Goal: Information Seeking & Learning: Get advice/opinions

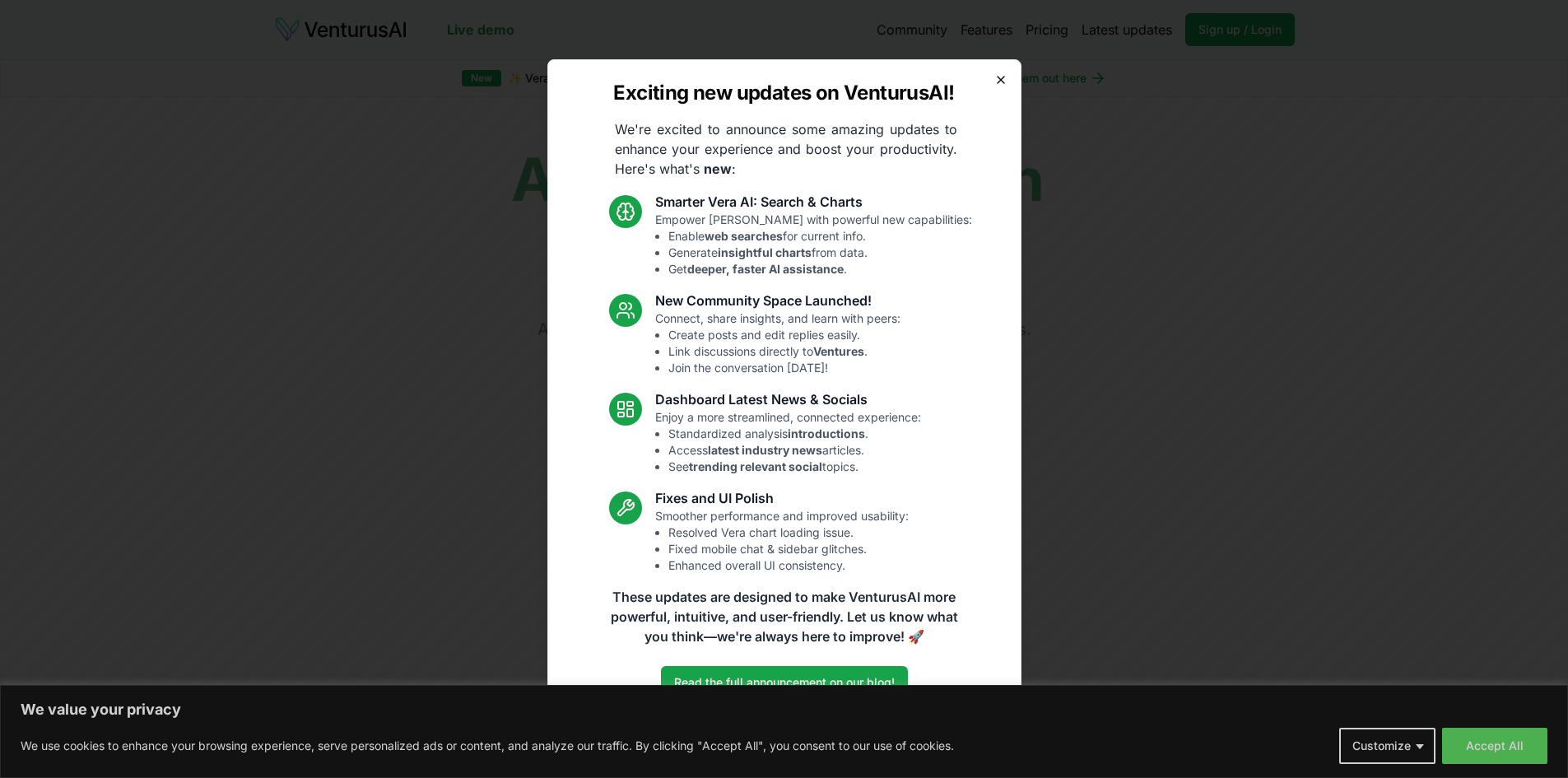
click at [1002, 77] on icon "button" at bounding box center [1001, 80] width 14 height 14
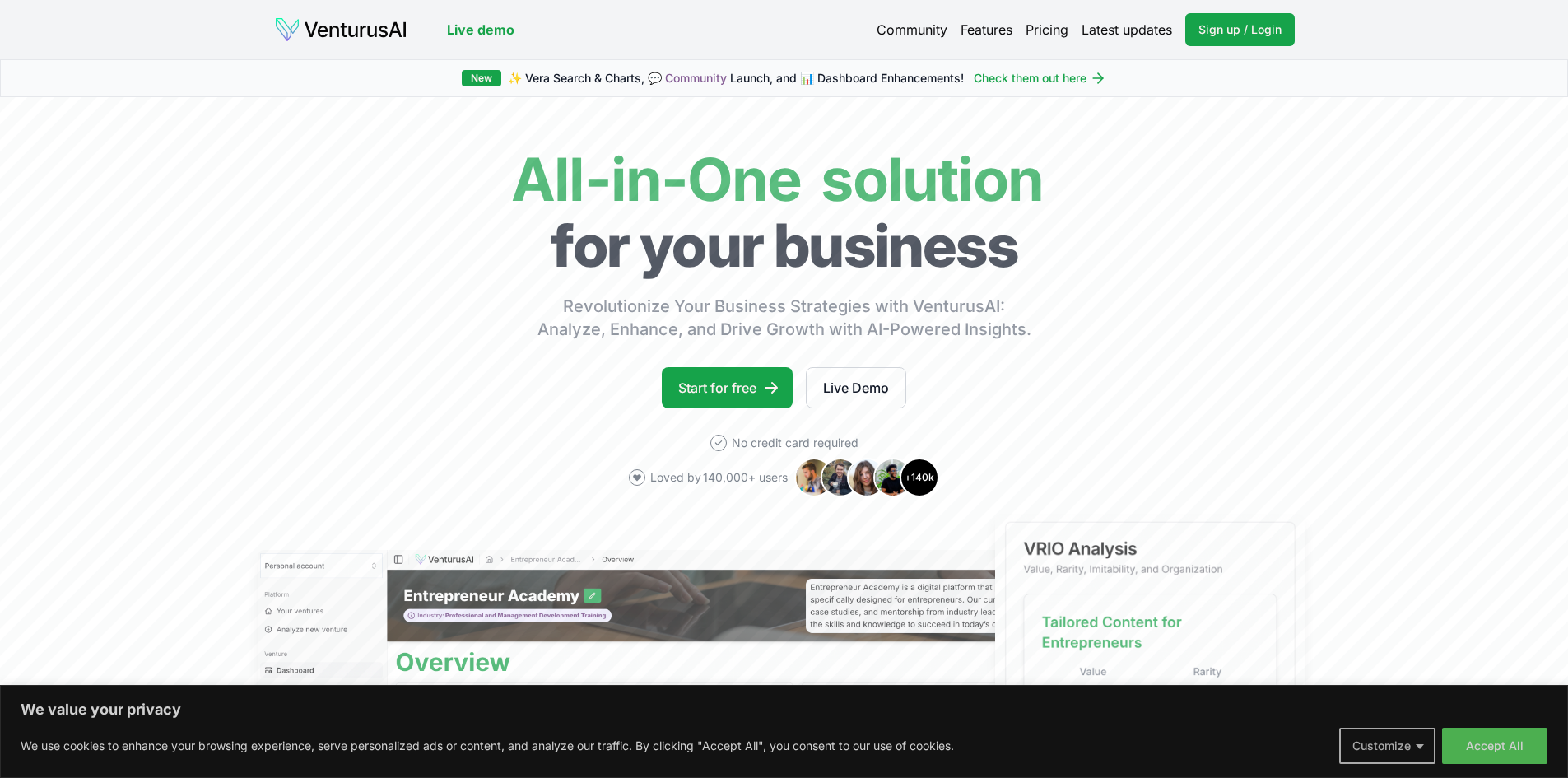
click at [1425, 740] on button "Customize" at bounding box center [1386, 745] width 97 height 36
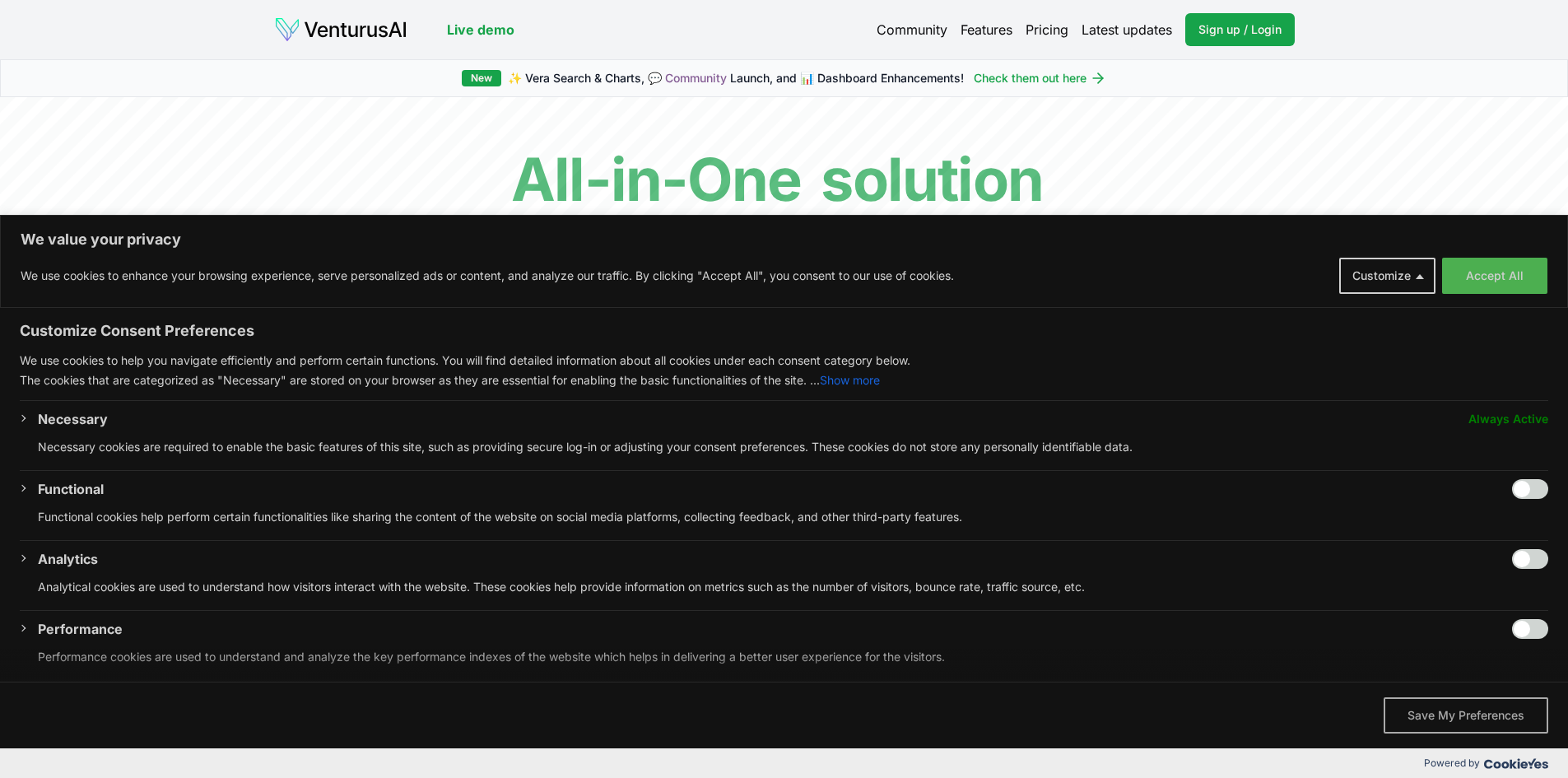
click at [1469, 716] on button "Save My Preferences" at bounding box center [1465, 716] width 164 height 36
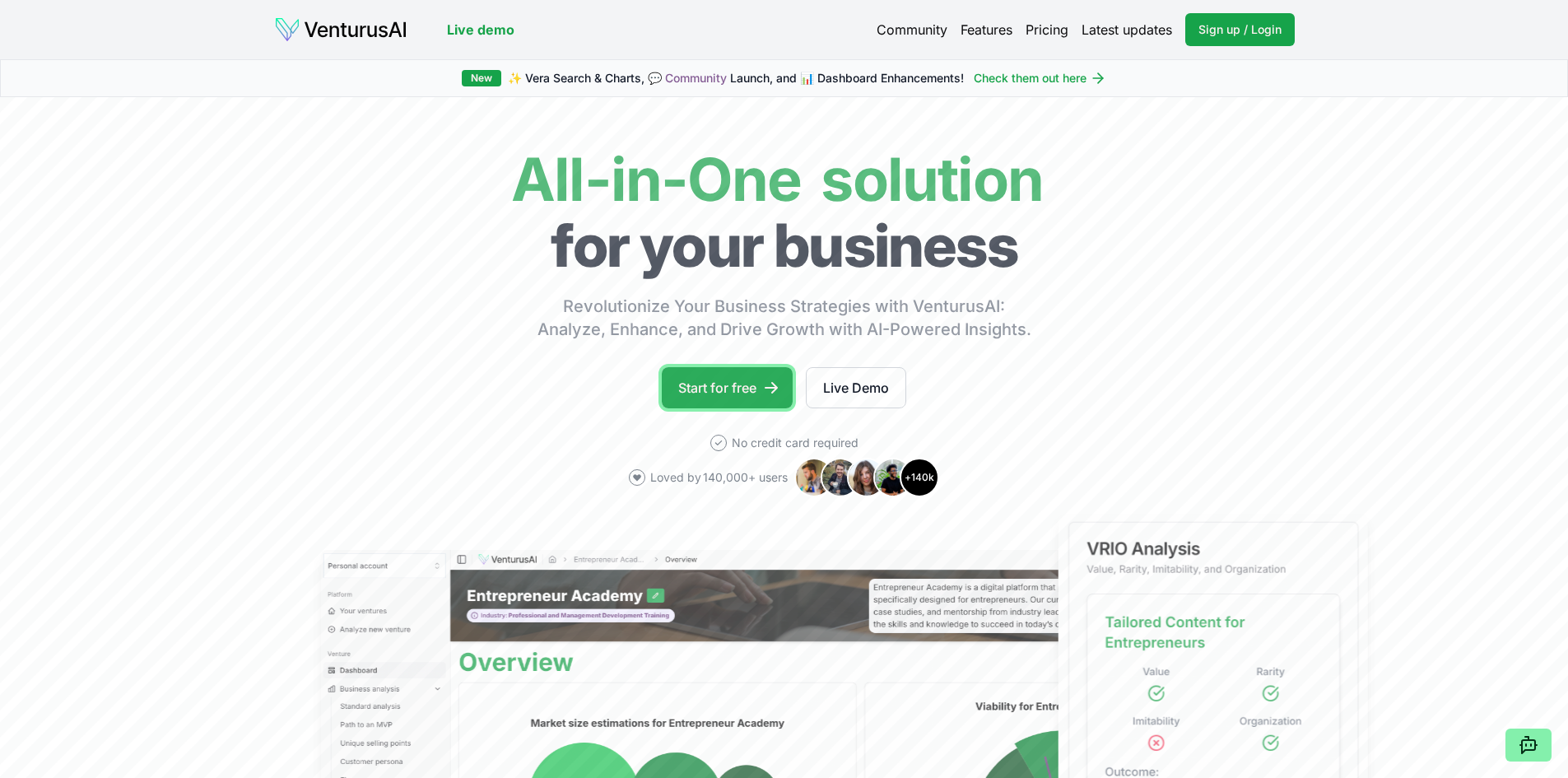
click at [749, 388] on link "Start for free" at bounding box center [726, 388] width 131 height 42
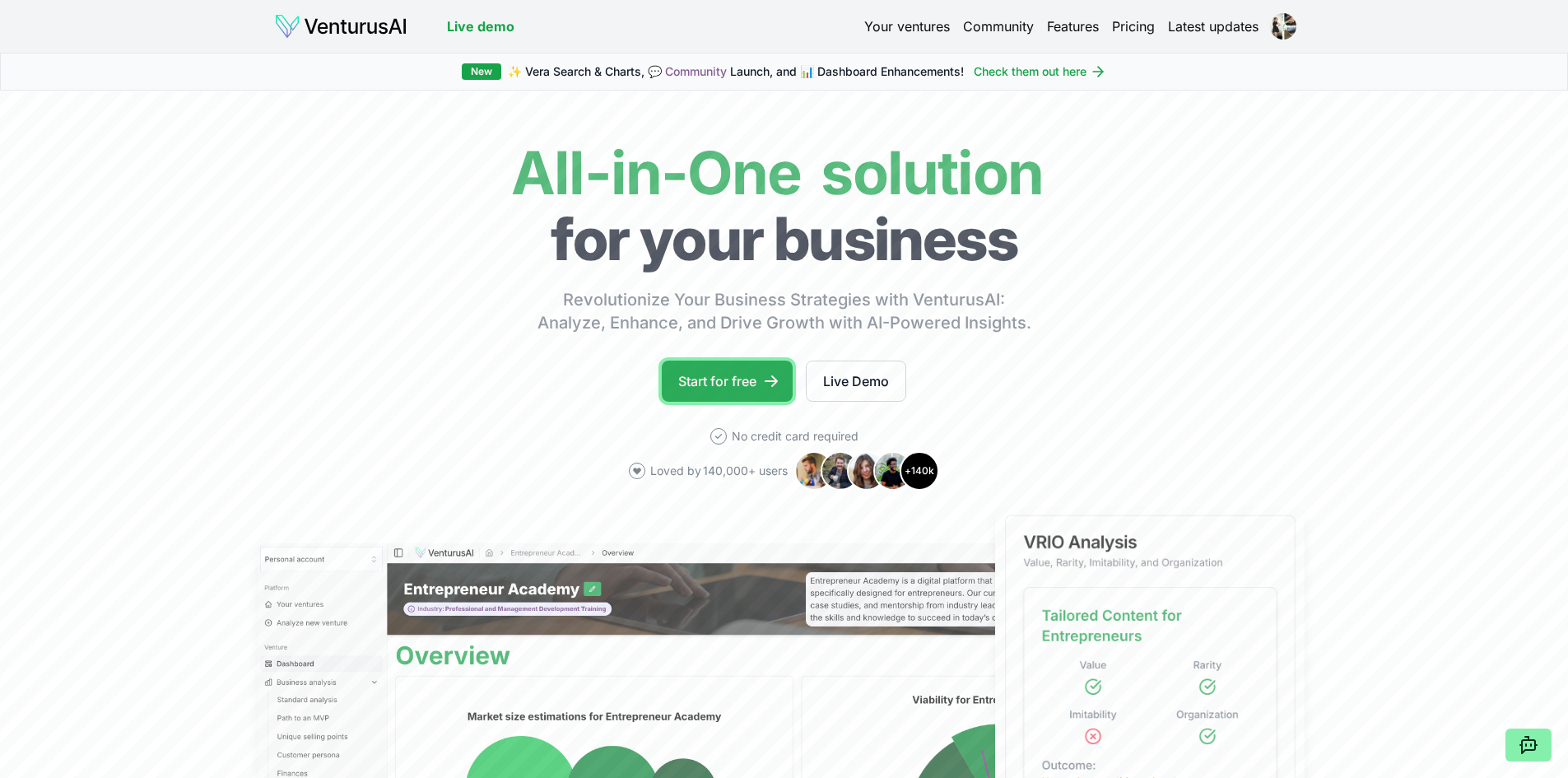
click at [739, 381] on link "Start for free" at bounding box center [726, 381] width 131 height 42
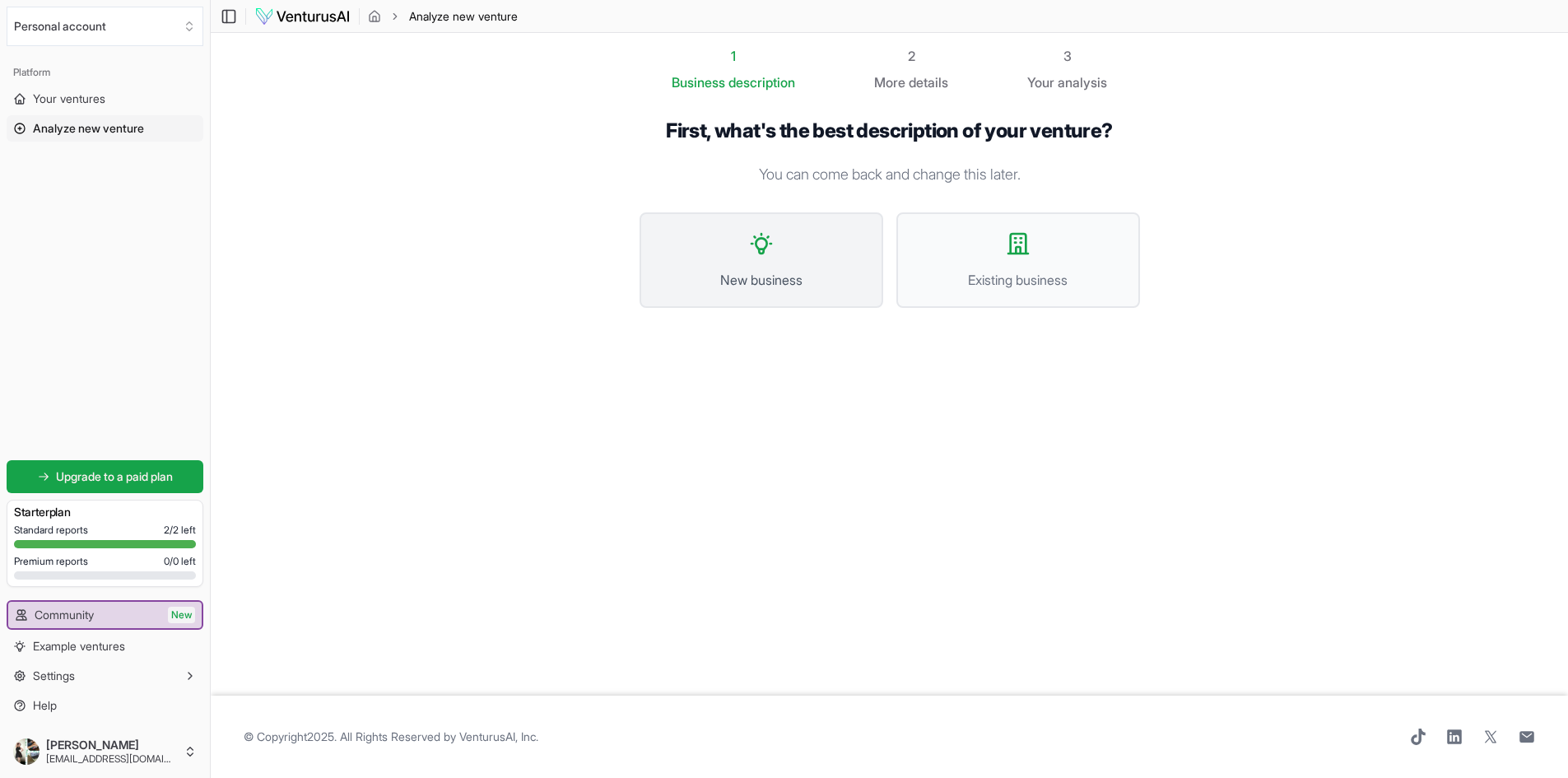
drag, startPoint x: 808, startPoint y: 255, endPoint x: 762, endPoint y: 248, distance: 46.5
click at [762, 248] on icon at bounding box center [761, 243] width 26 height 26
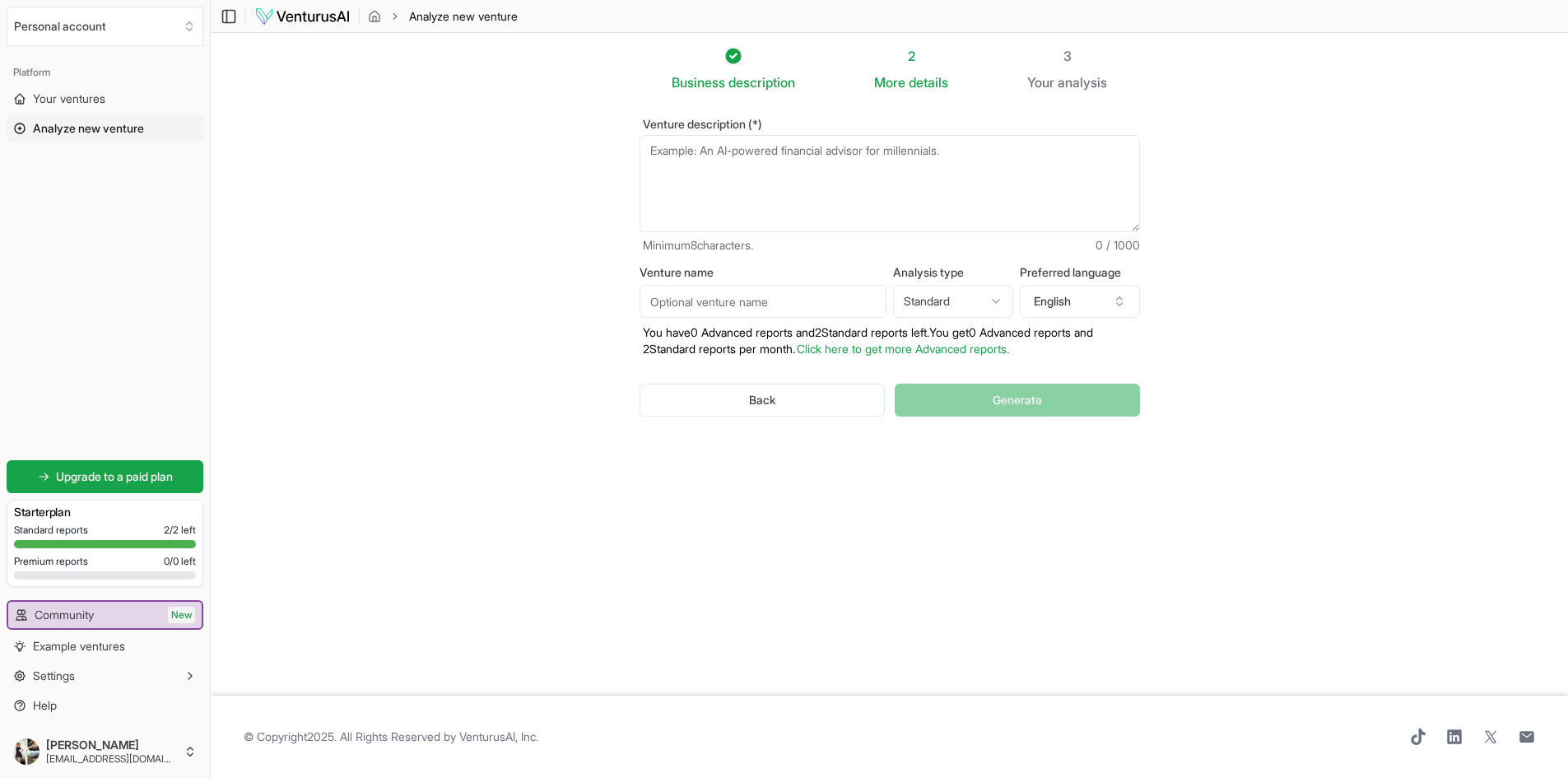
click at [687, 149] on textarea "Venture description (*)" at bounding box center [890, 183] width 500 height 98
type textarea "A handmade soap business"
click at [705, 299] on input "Venture name" at bounding box center [762, 301] width 247 height 33
type input "Balance & Bliss"
drag, startPoint x: 1002, startPoint y: 403, endPoint x: 984, endPoint y: 405, distance: 18.1
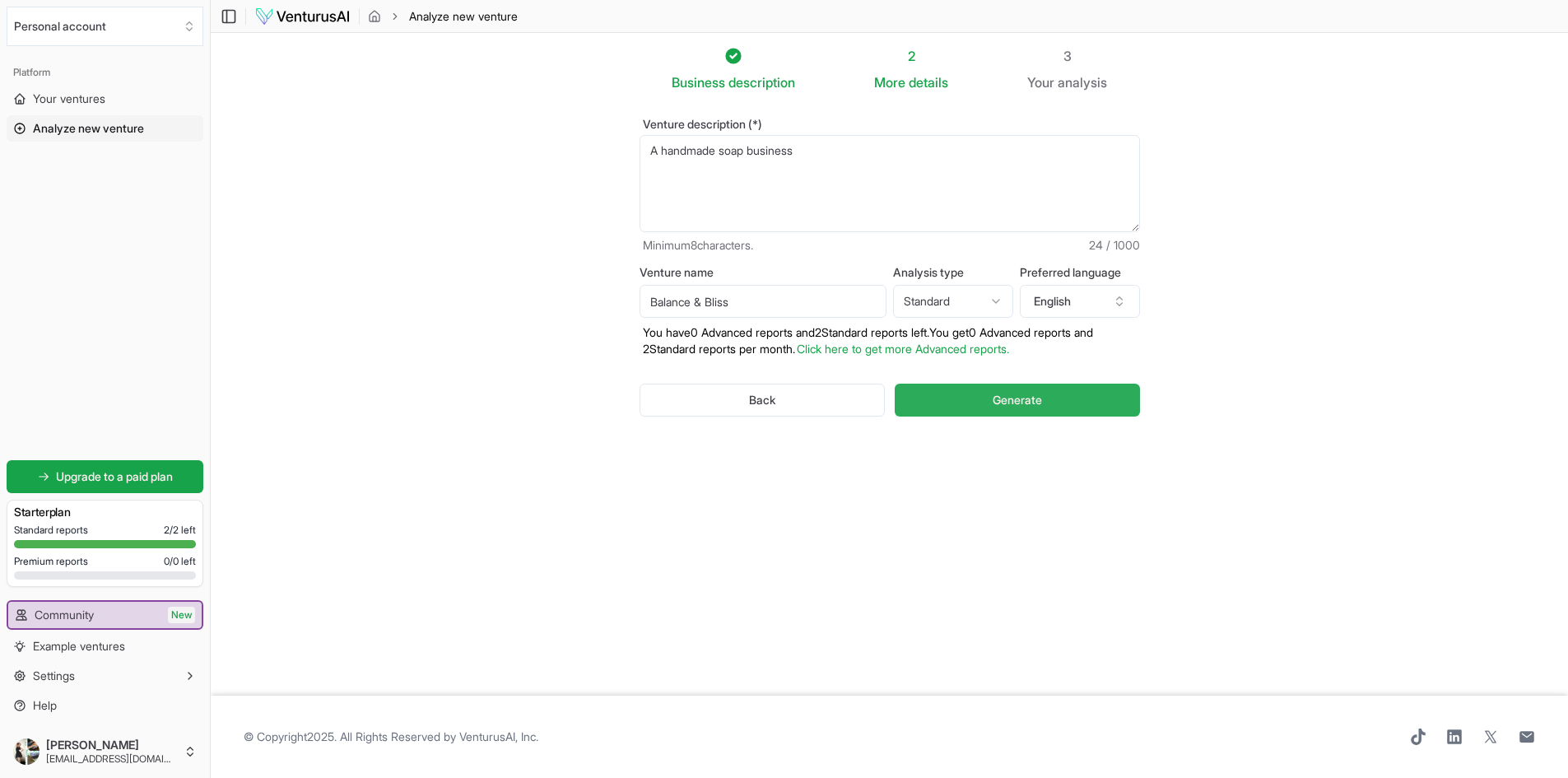
click at [984, 405] on button "Generate" at bounding box center [1016, 400] width 245 height 33
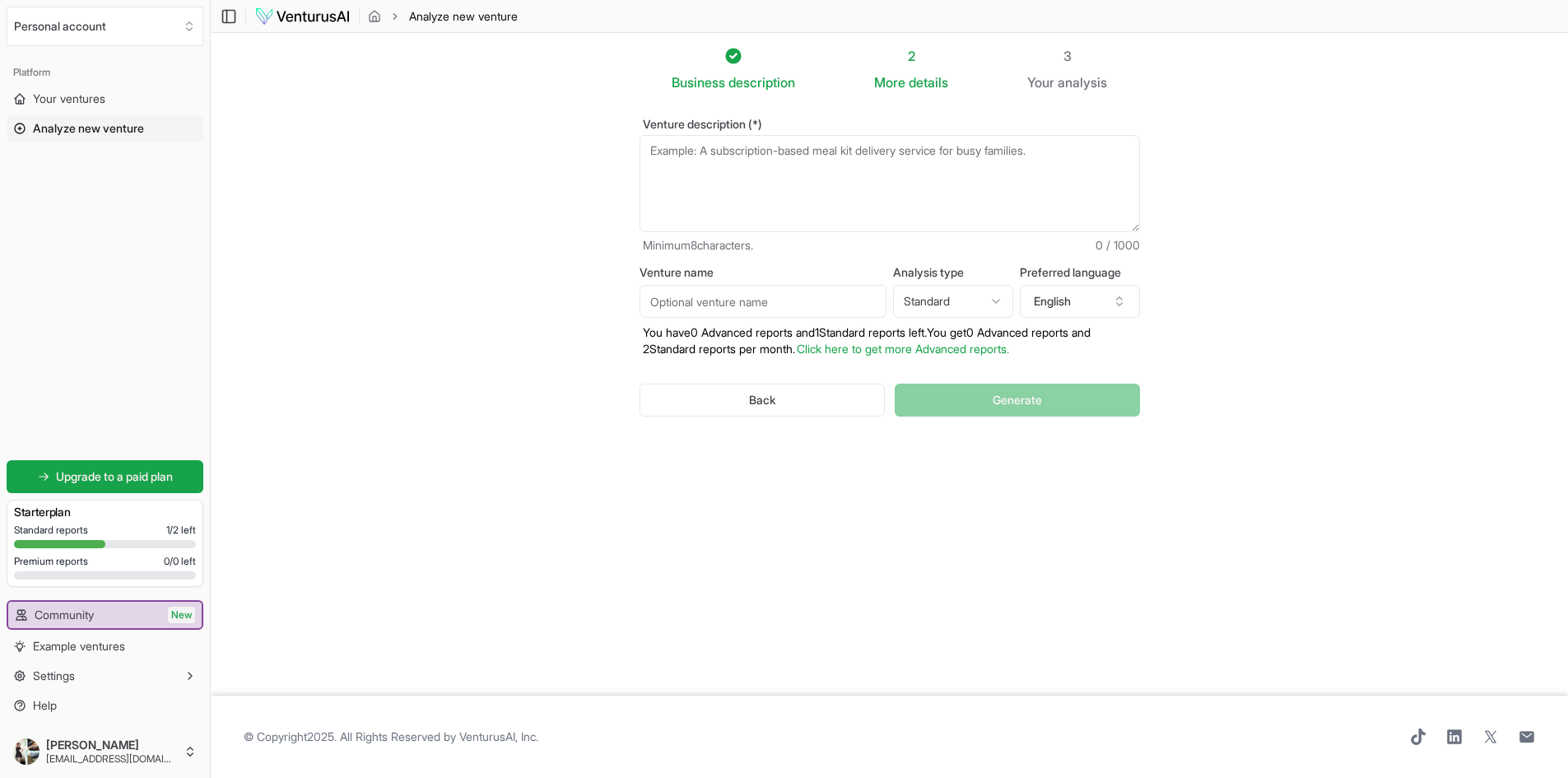
click at [798, 154] on textarea "Venture description (*)" at bounding box center [890, 183] width 500 height 98
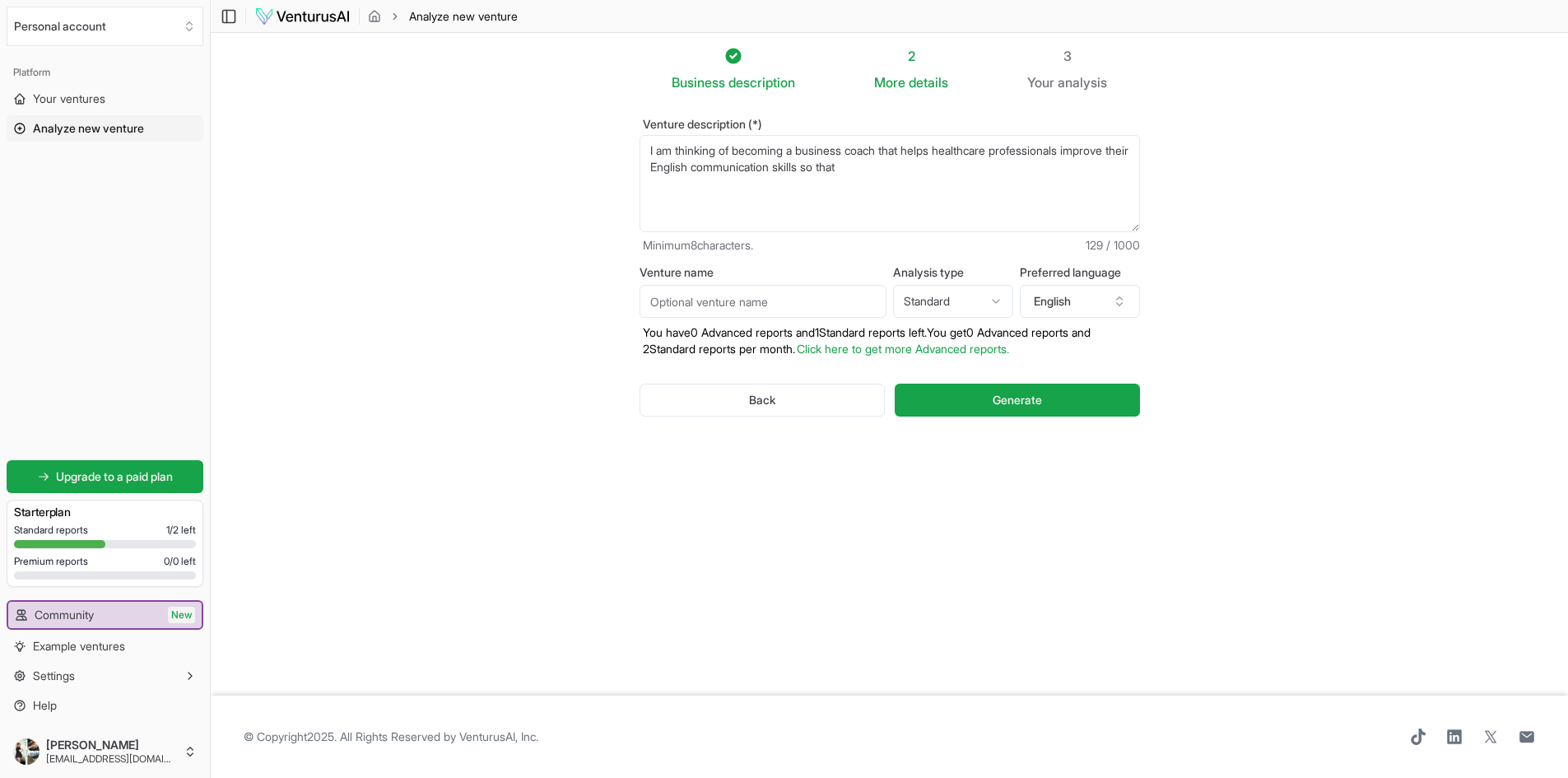
click at [927, 169] on textarea "I am thinking of becoming a business coach that helps healthcare professionals …" at bounding box center [890, 183] width 500 height 98
type textarea "I am thinking of becoming a business coach that helps healthcare professionals …"
click at [857, 301] on input "Venture name" at bounding box center [762, 301] width 247 height 33
click at [547, 360] on section "Business description 2 More details 3 Your analysis Venture description (*) I a…" at bounding box center [889, 363] width 1357 height 662
click at [1003, 402] on span "Generate" at bounding box center [1017, 400] width 50 height 16
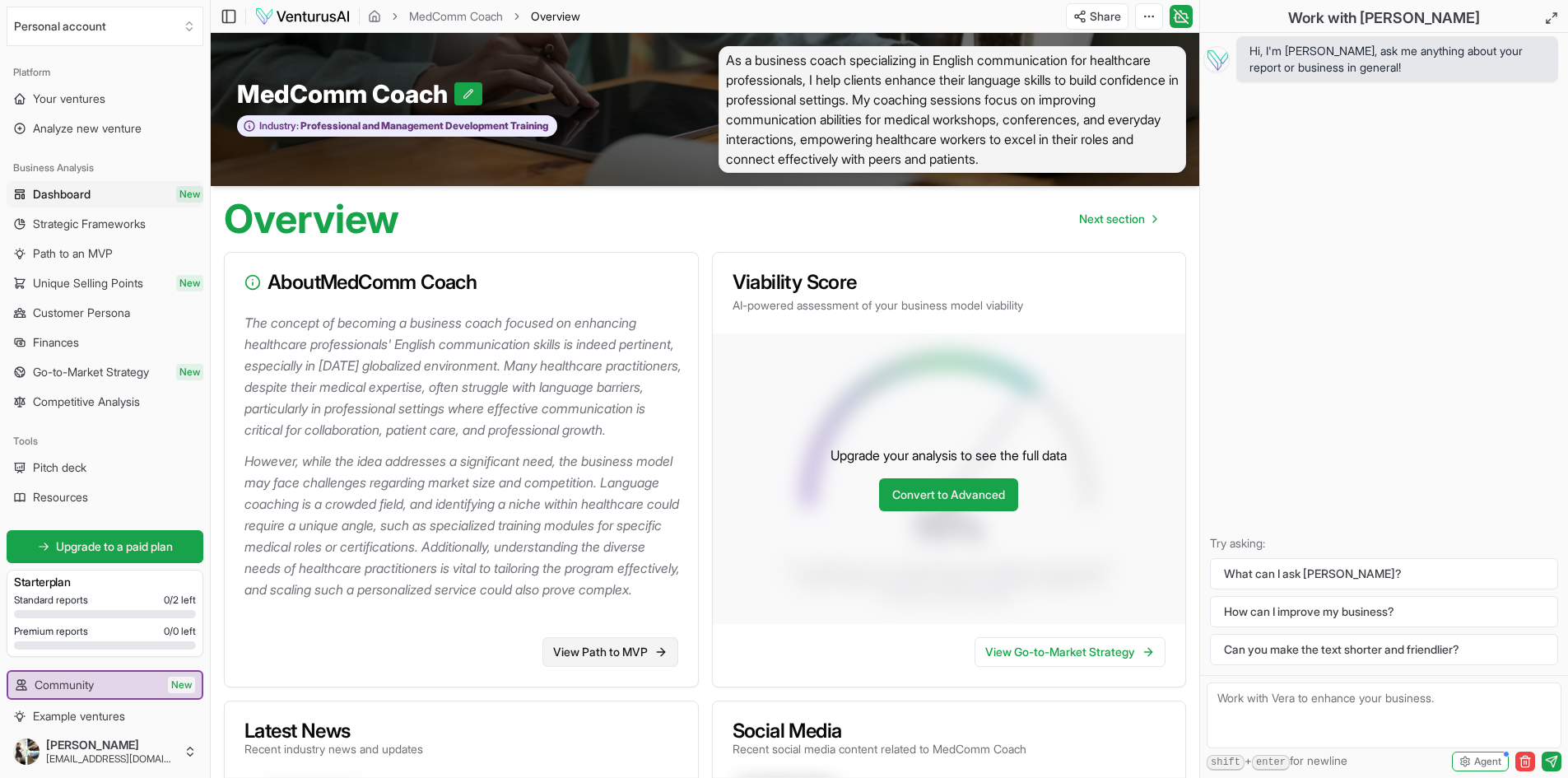
click at [622, 667] on link "View Path to MVP" at bounding box center [610, 651] width 135 height 30
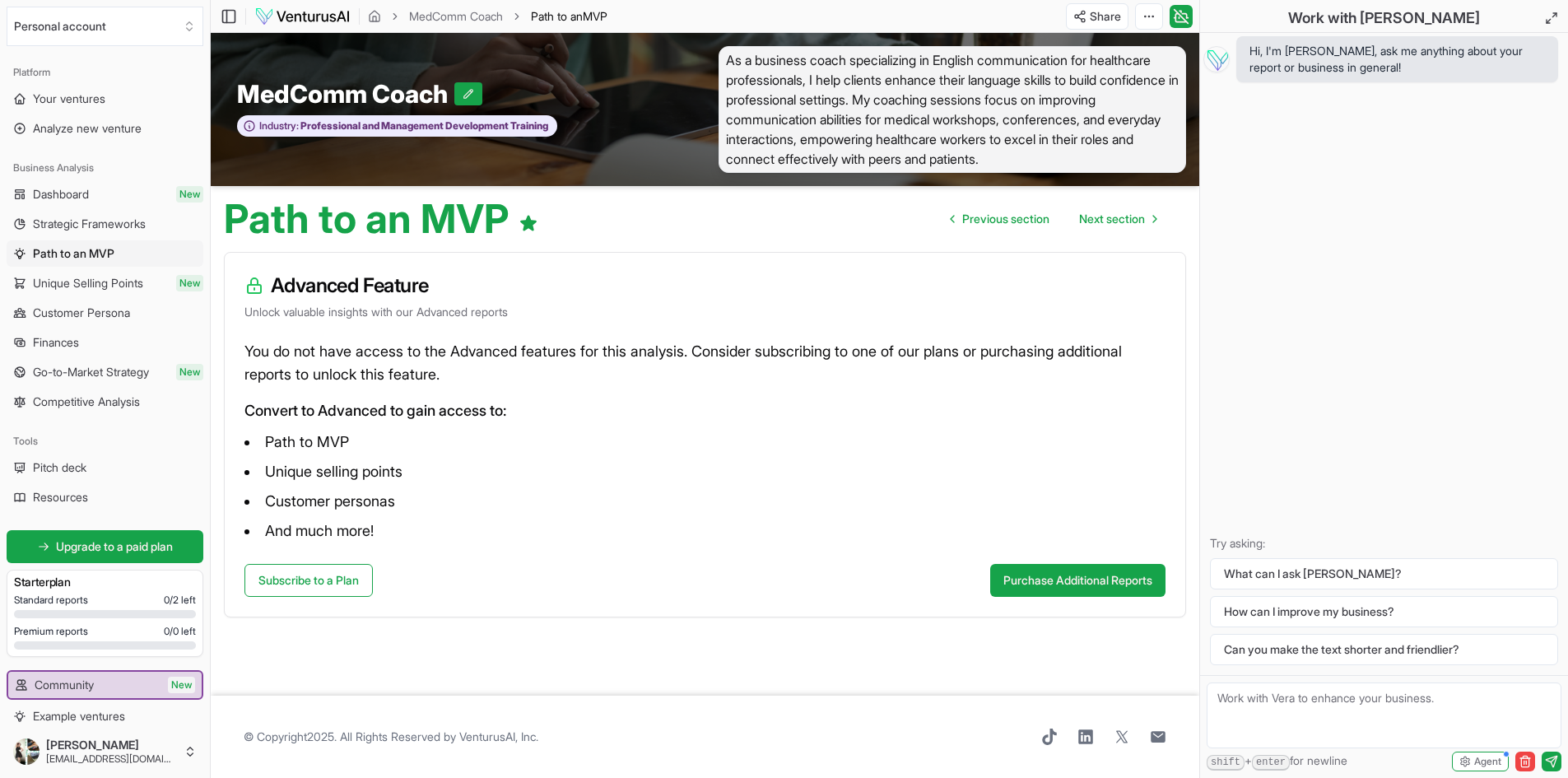
scroll to position [1, 0]
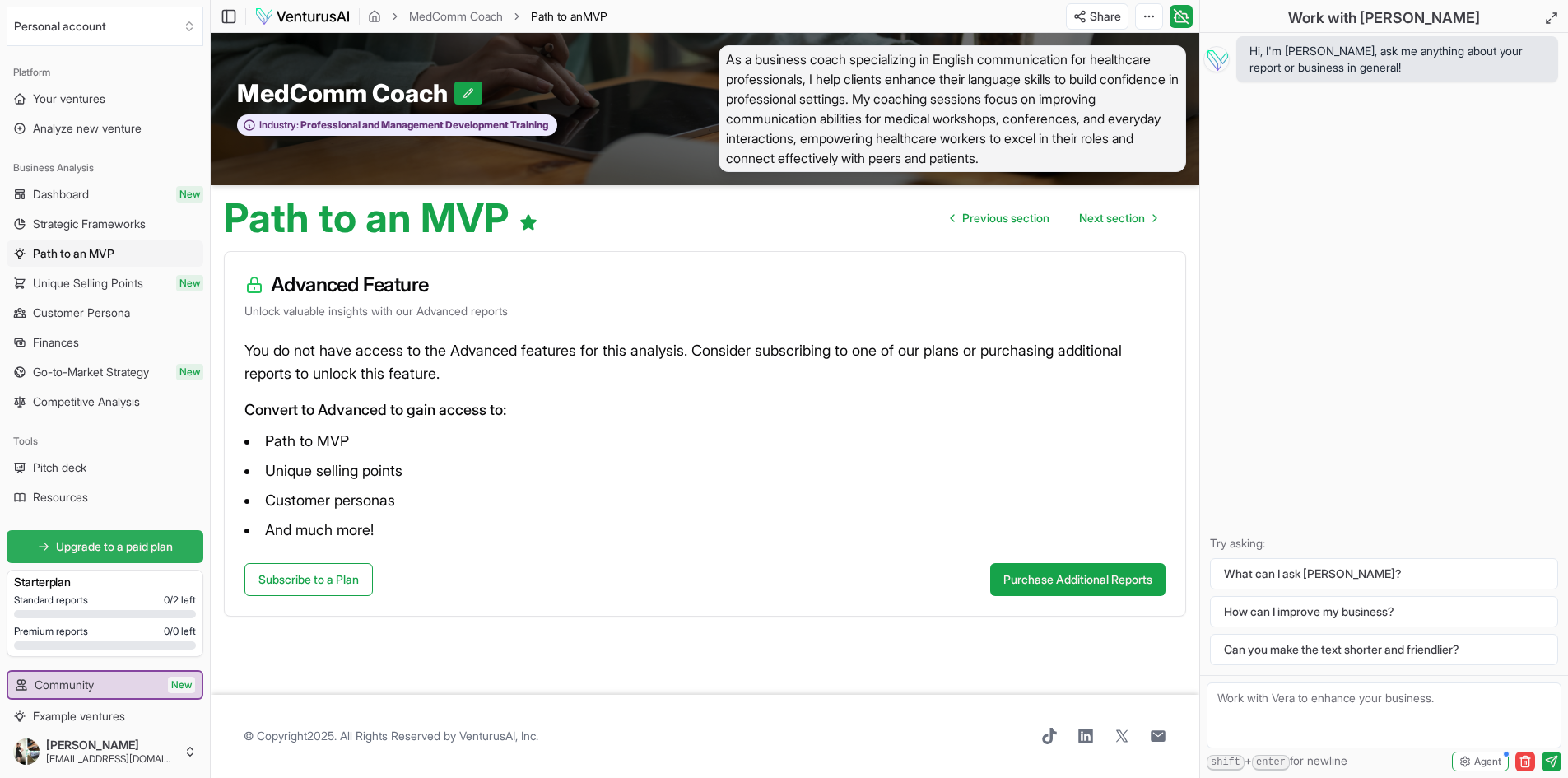
drag, startPoint x: 153, startPoint y: 543, endPoint x: 116, endPoint y: 542, distance: 37.0
click at [116, 542] on span "Upgrade to a paid plan" at bounding box center [114, 547] width 117 height 16
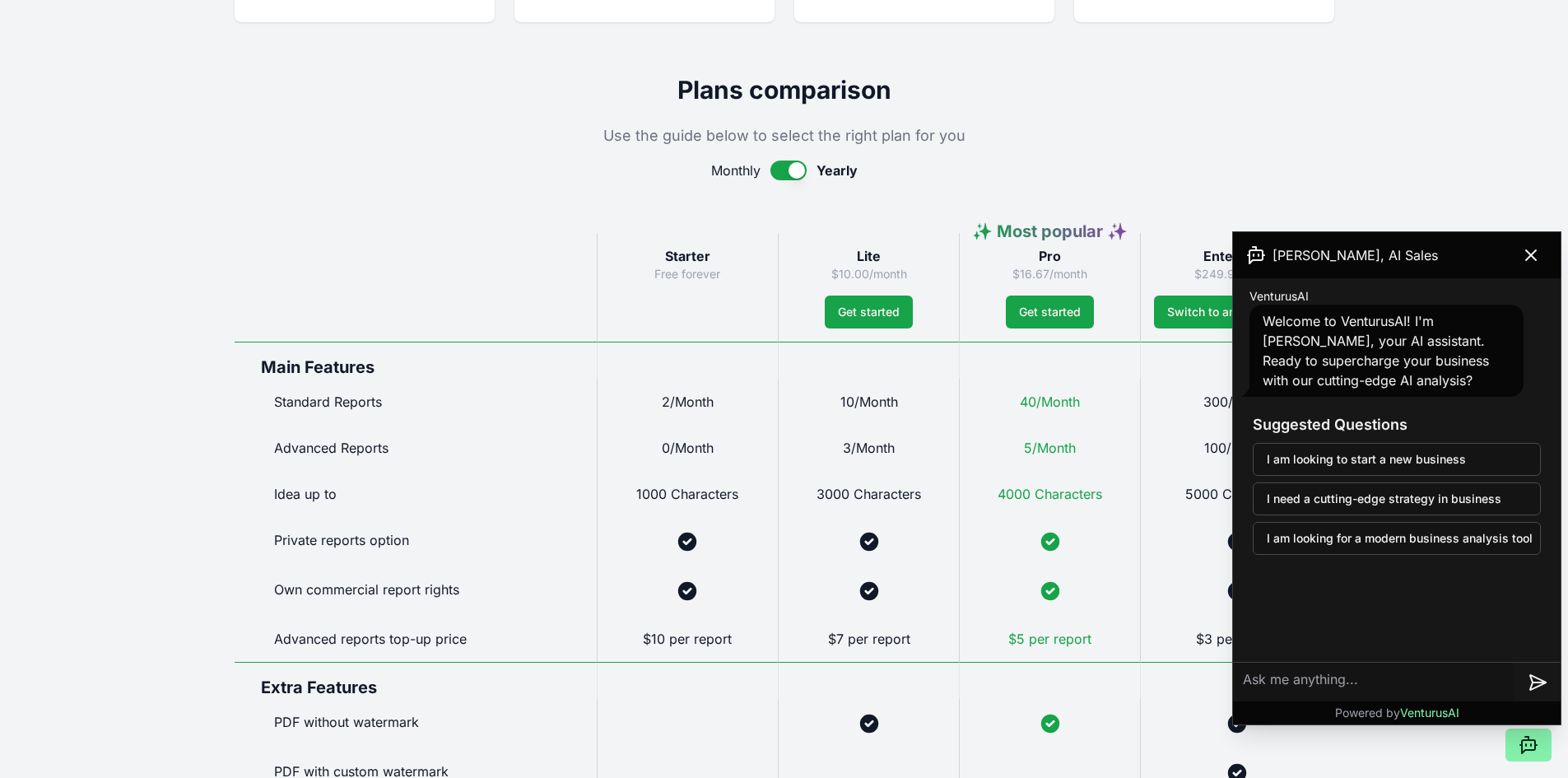
scroll to position [691, 0]
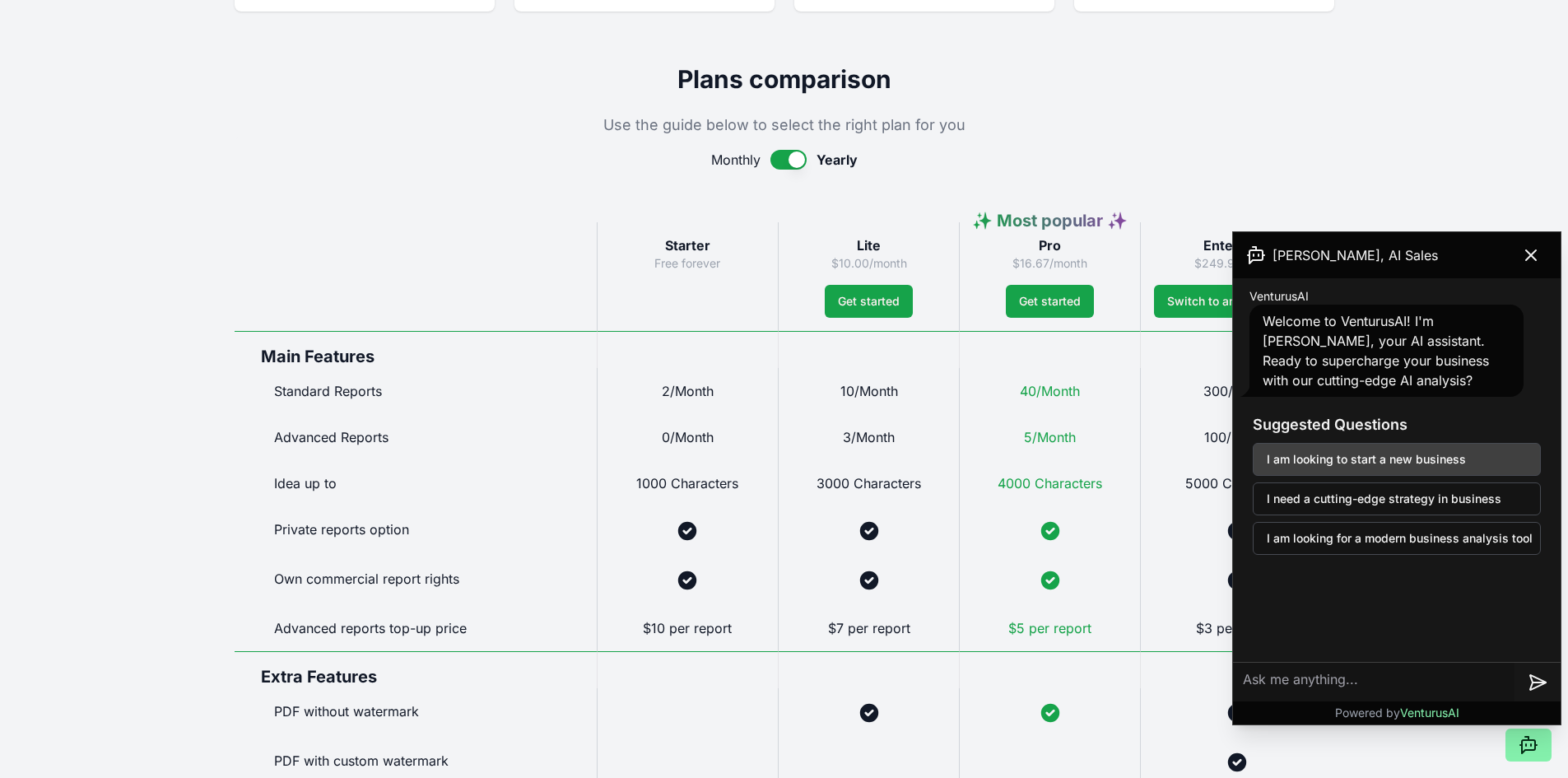
click at [1414, 461] on button "I am looking to start a new business" at bounding box center [1396, 459] width 288 height 33
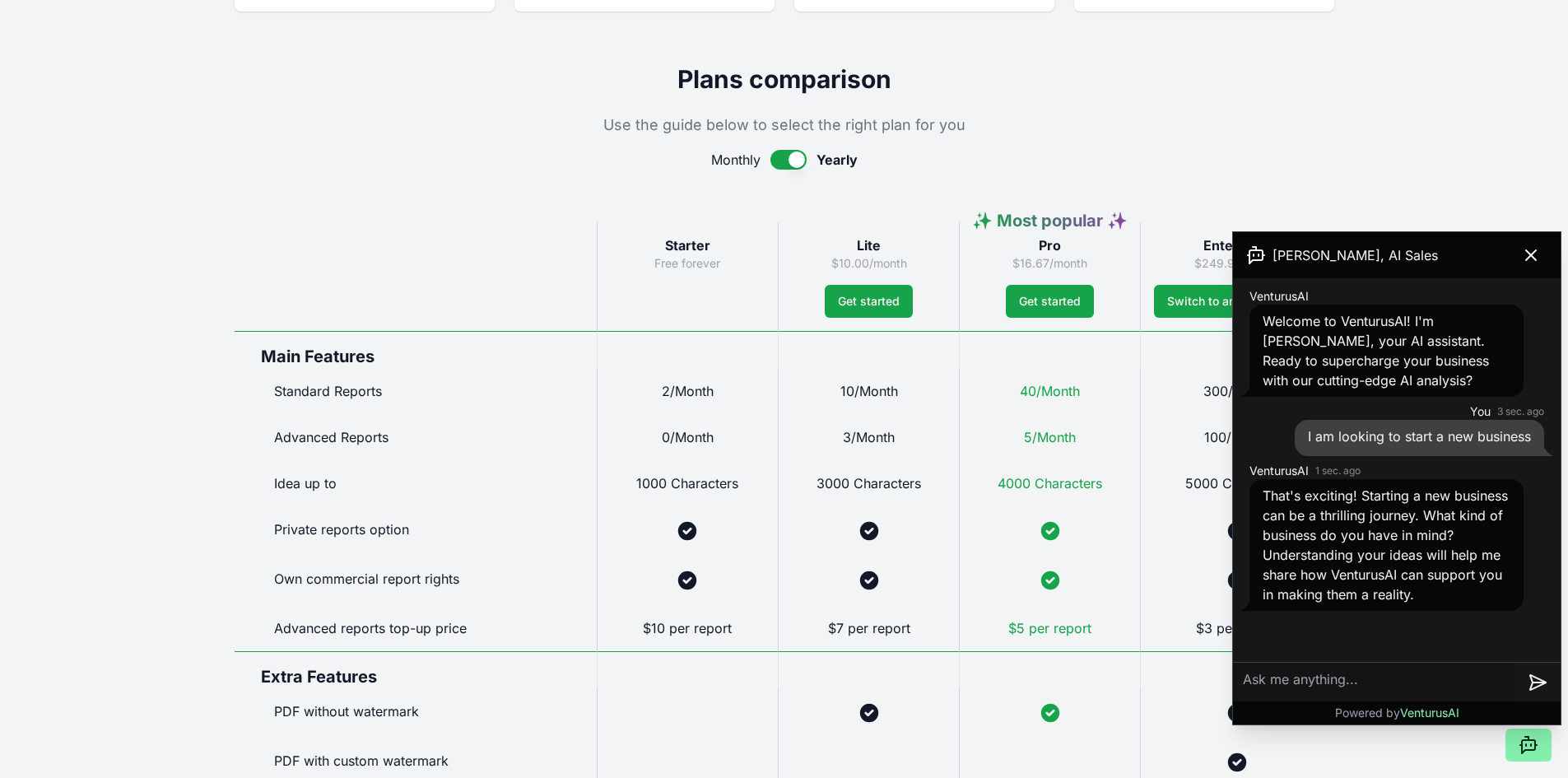
click at [1322, 682] on textarea at bounding box center [1374, 682] width 282 height 40
click at [1383, 670] on textarea "Business coaching for healthcare porfessional" at bounding box center [1374, 679] width 282 height 52
click at [1390, 690] on textarea "Business coaching for foreign-trained healthcare porfessional" at bounding box center [1374, 679] width 282 height 52
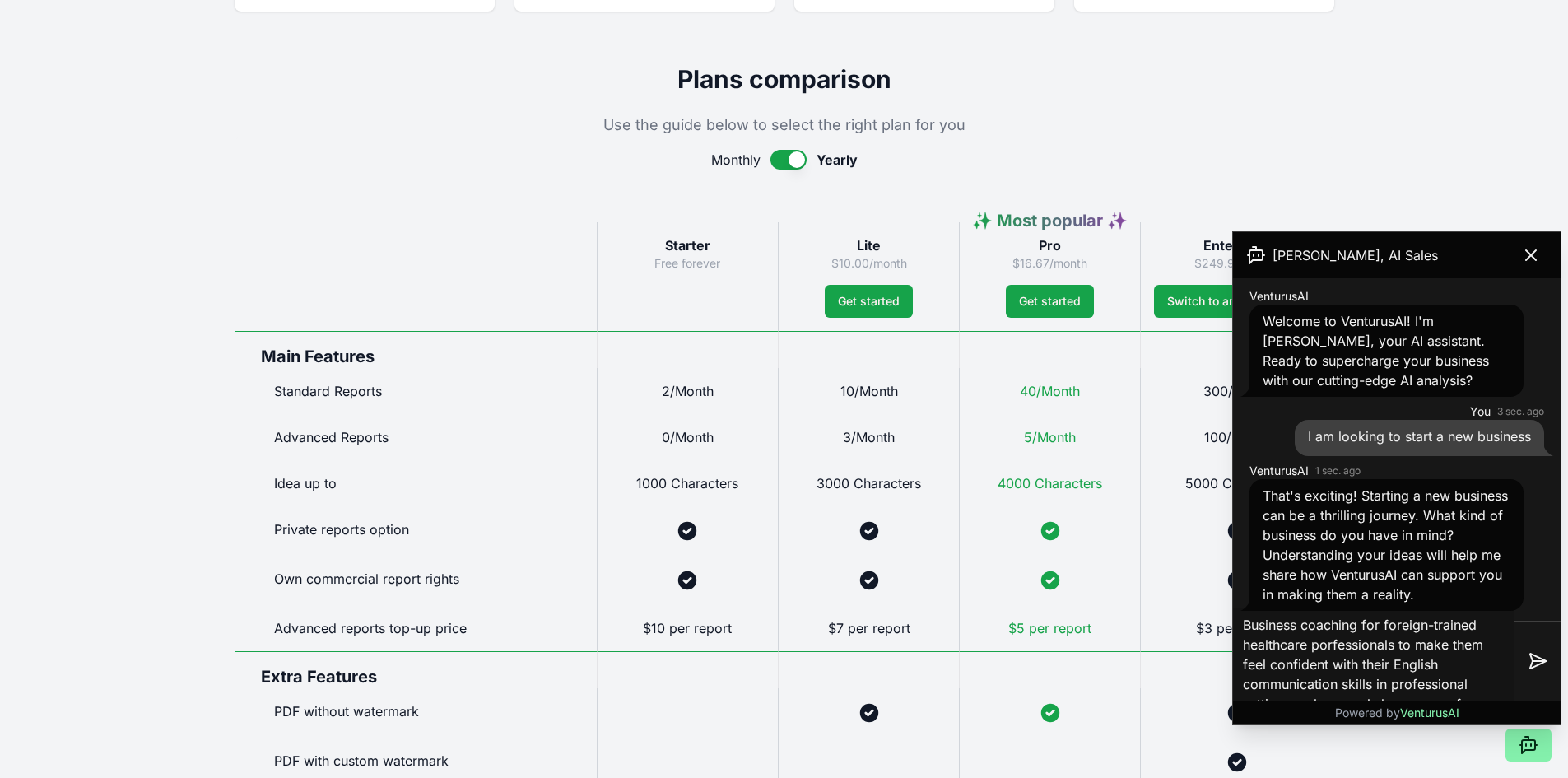
scroll to position [19, 0]
type textarea "Business coaching for foreign-trained healthcare porfessionals to make them fee…"
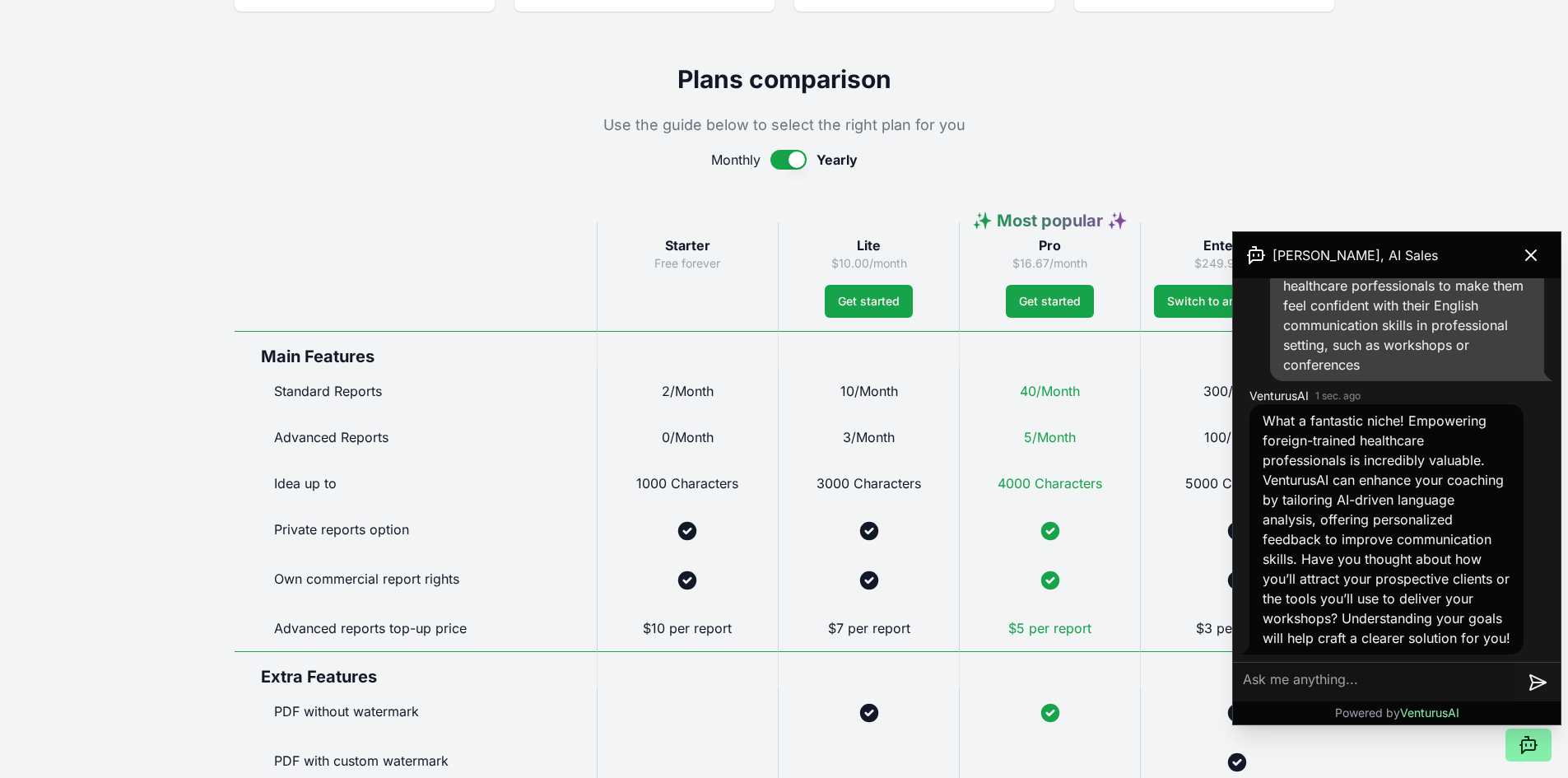
scroll to position [407, 0]
click at [1347, 682] on textarea at bounding box center [1374, 682] width 282 height 40
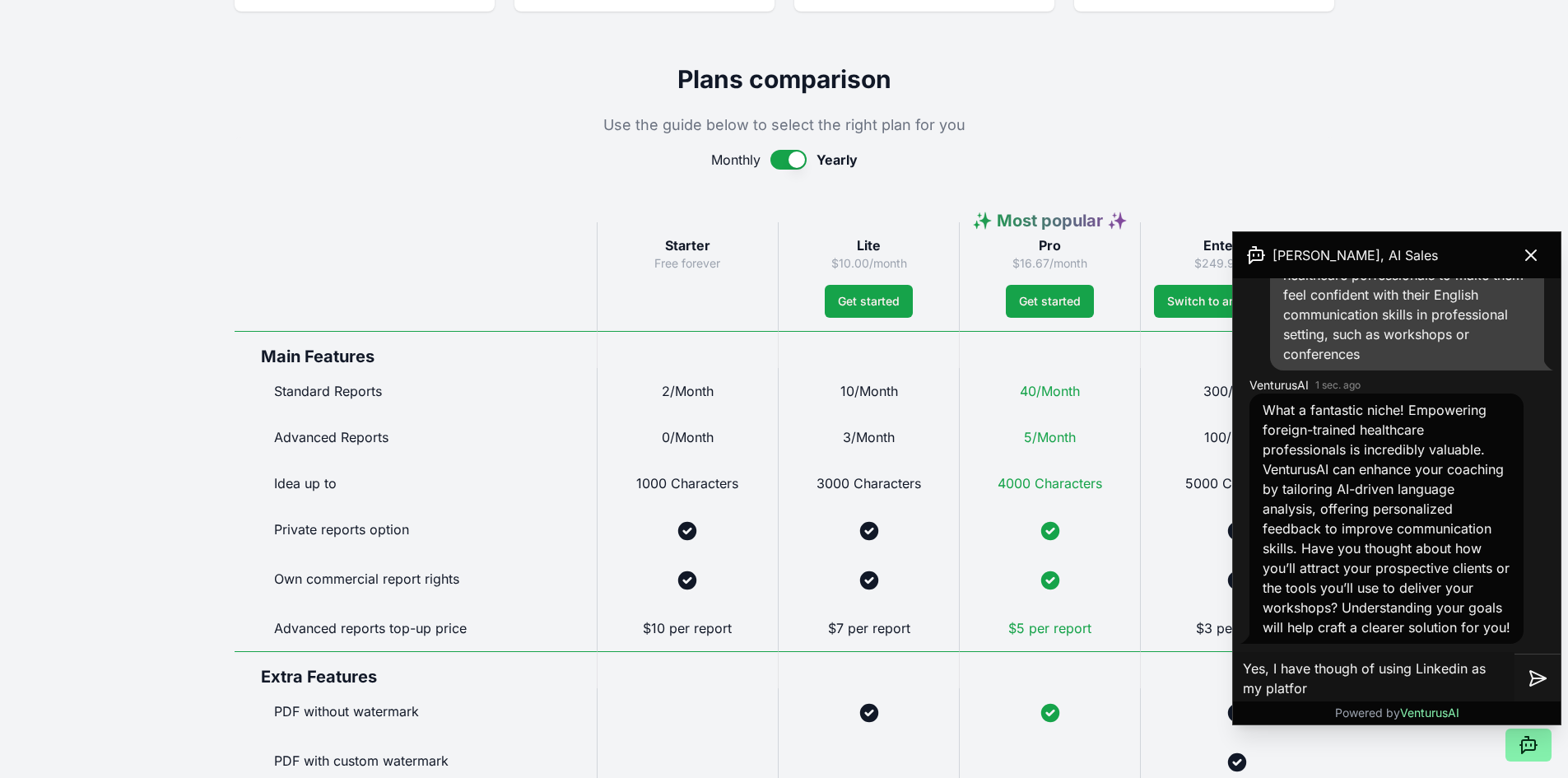
type textarea "Yes, I have though of using Linkedin as my platform"
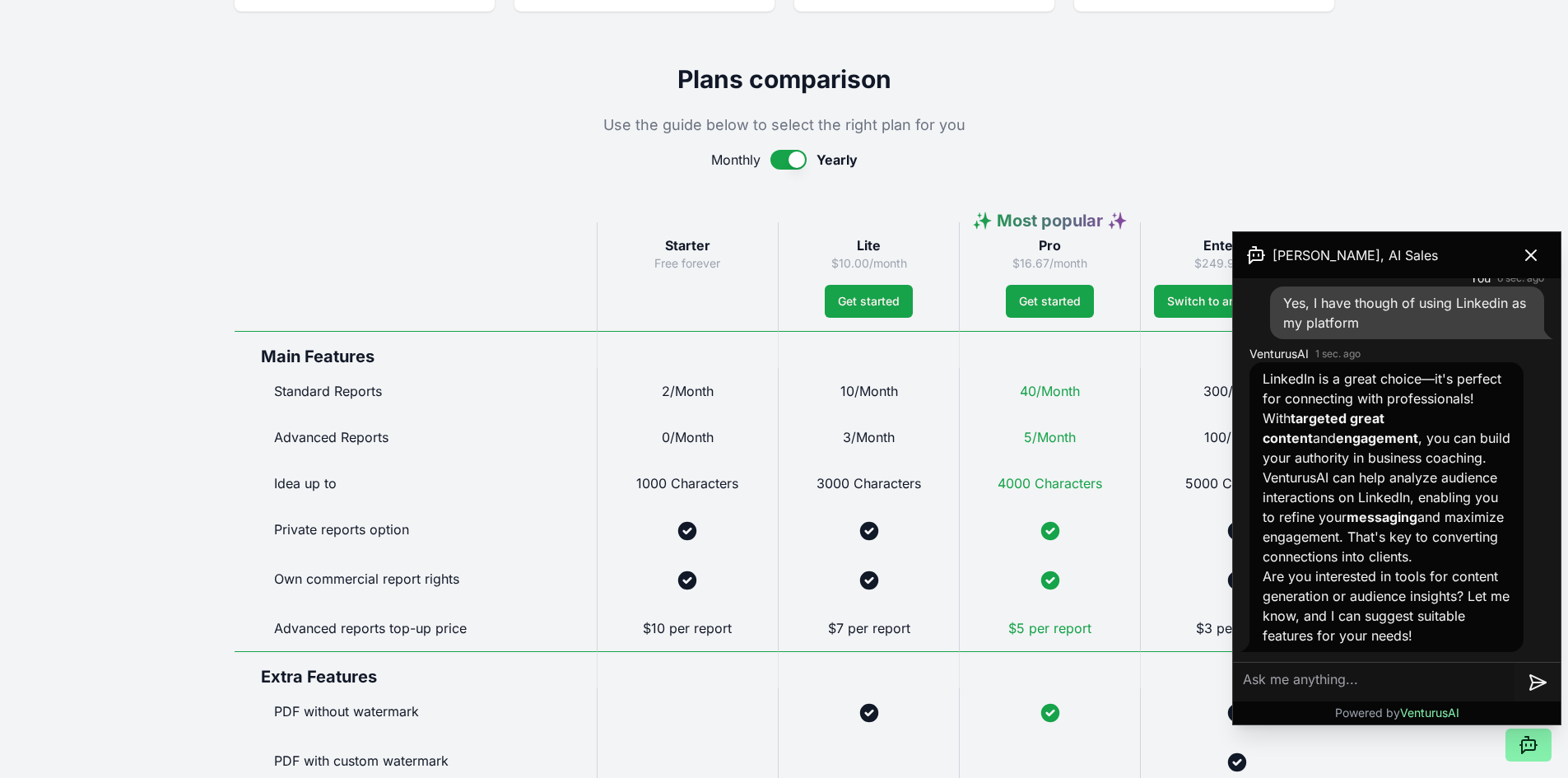
scroll to position [835, 0]
type textarea "yes, of course"
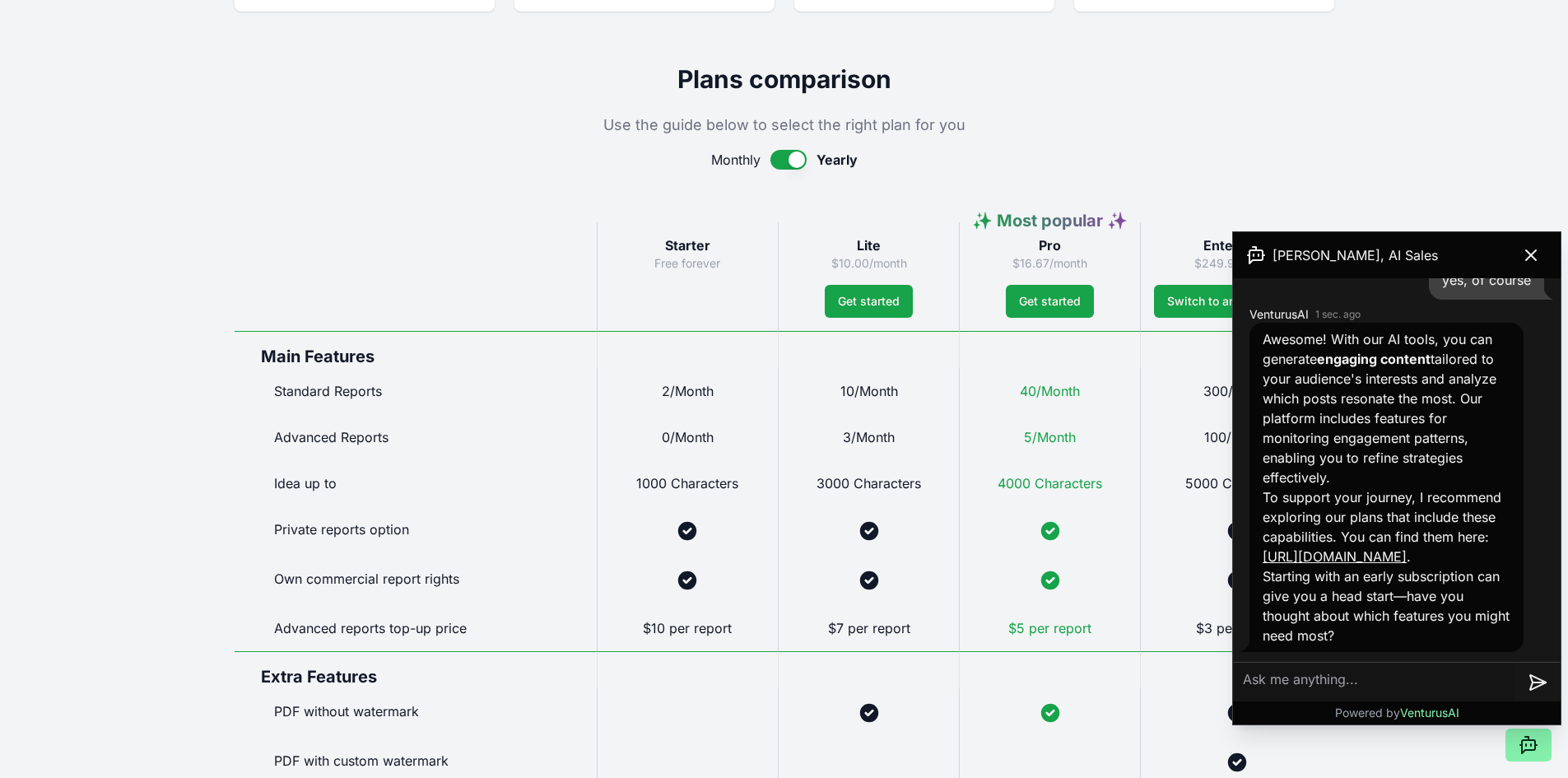
scroll to position [1266, 0]
type textarea "No, I have no idea"
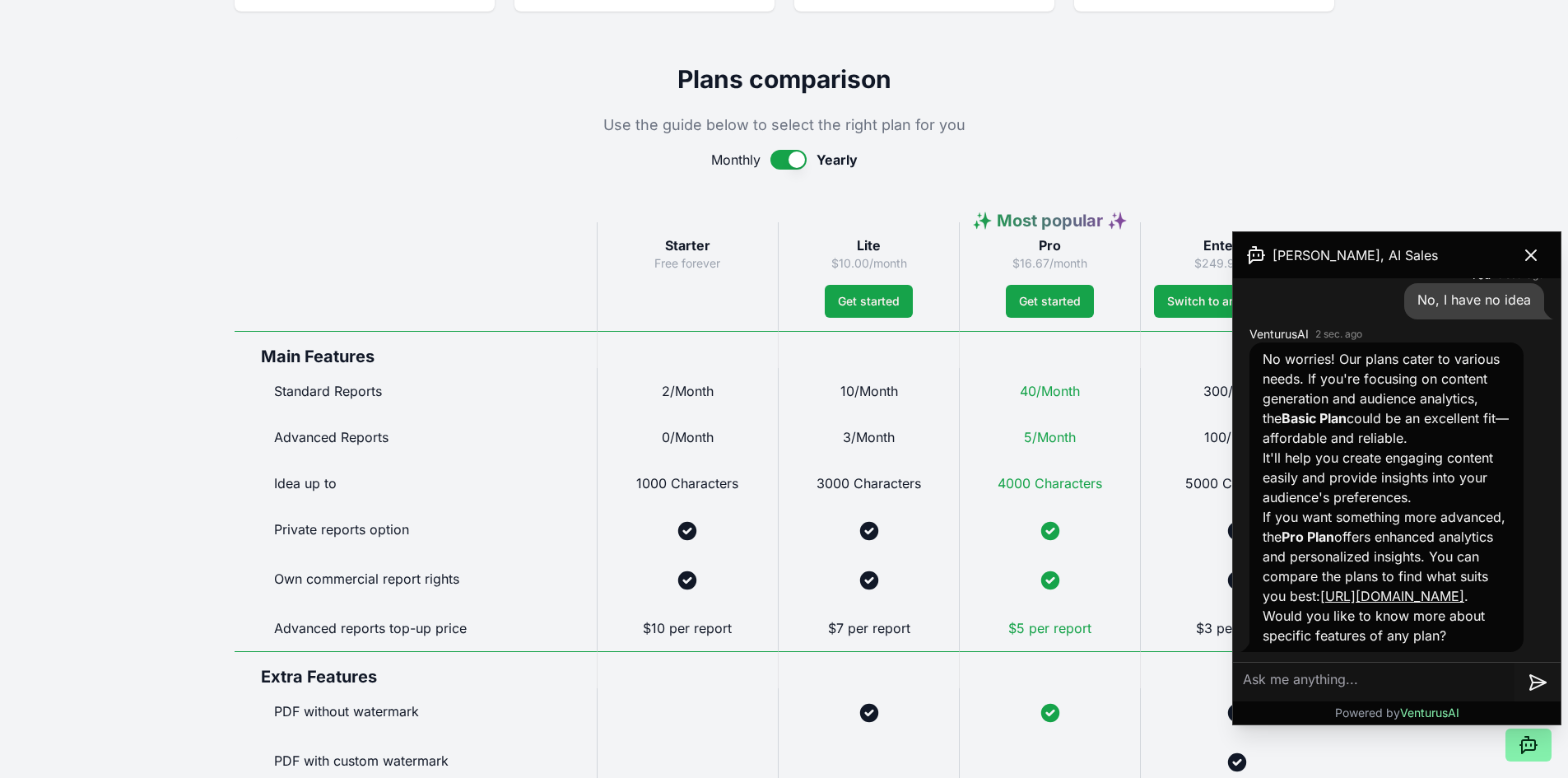
scroll to position [1678, 0]
type textarea "yes, please"
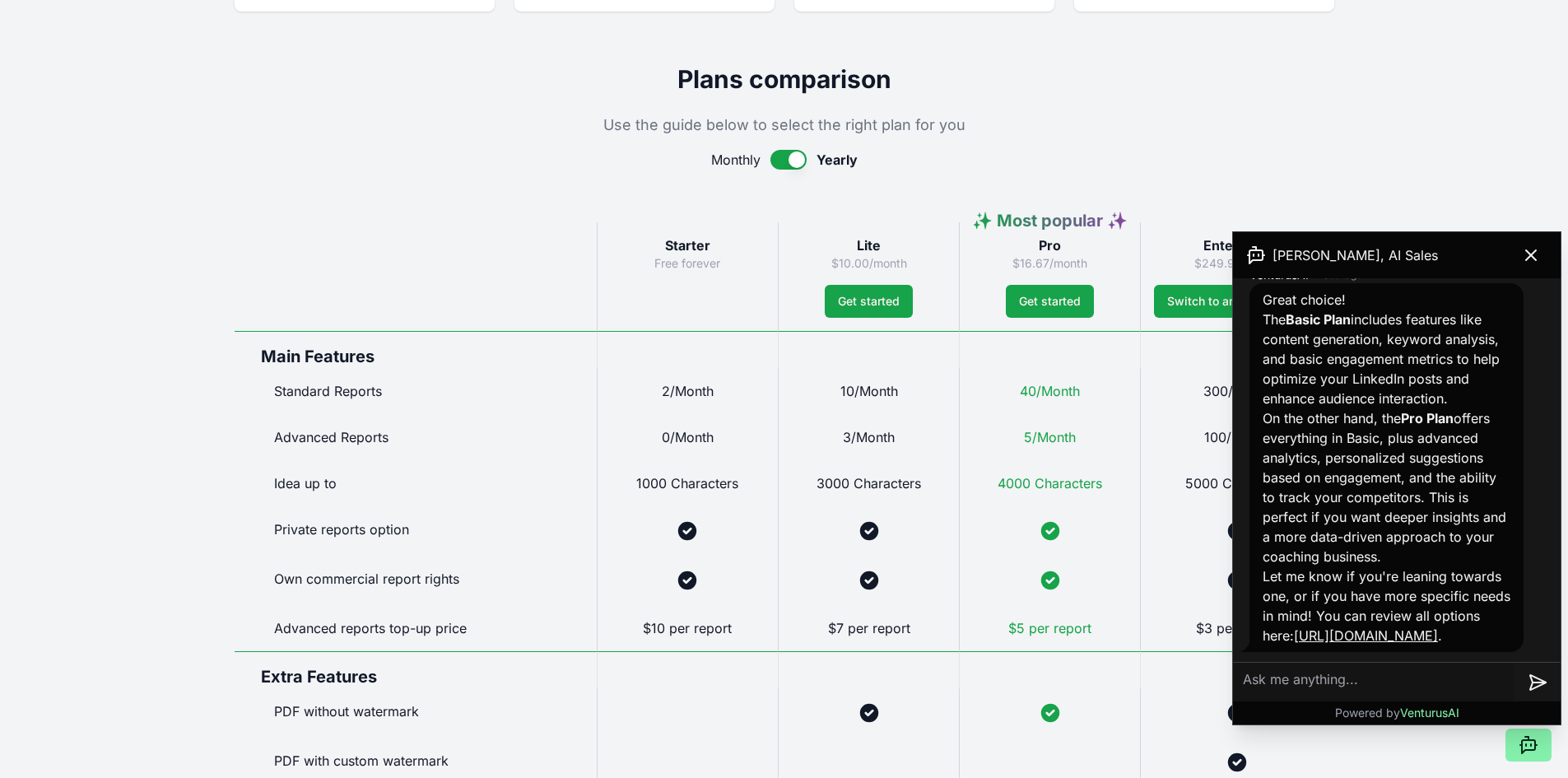
scroll to position [2149, 0]
type textarea "What do you mean content generation?"
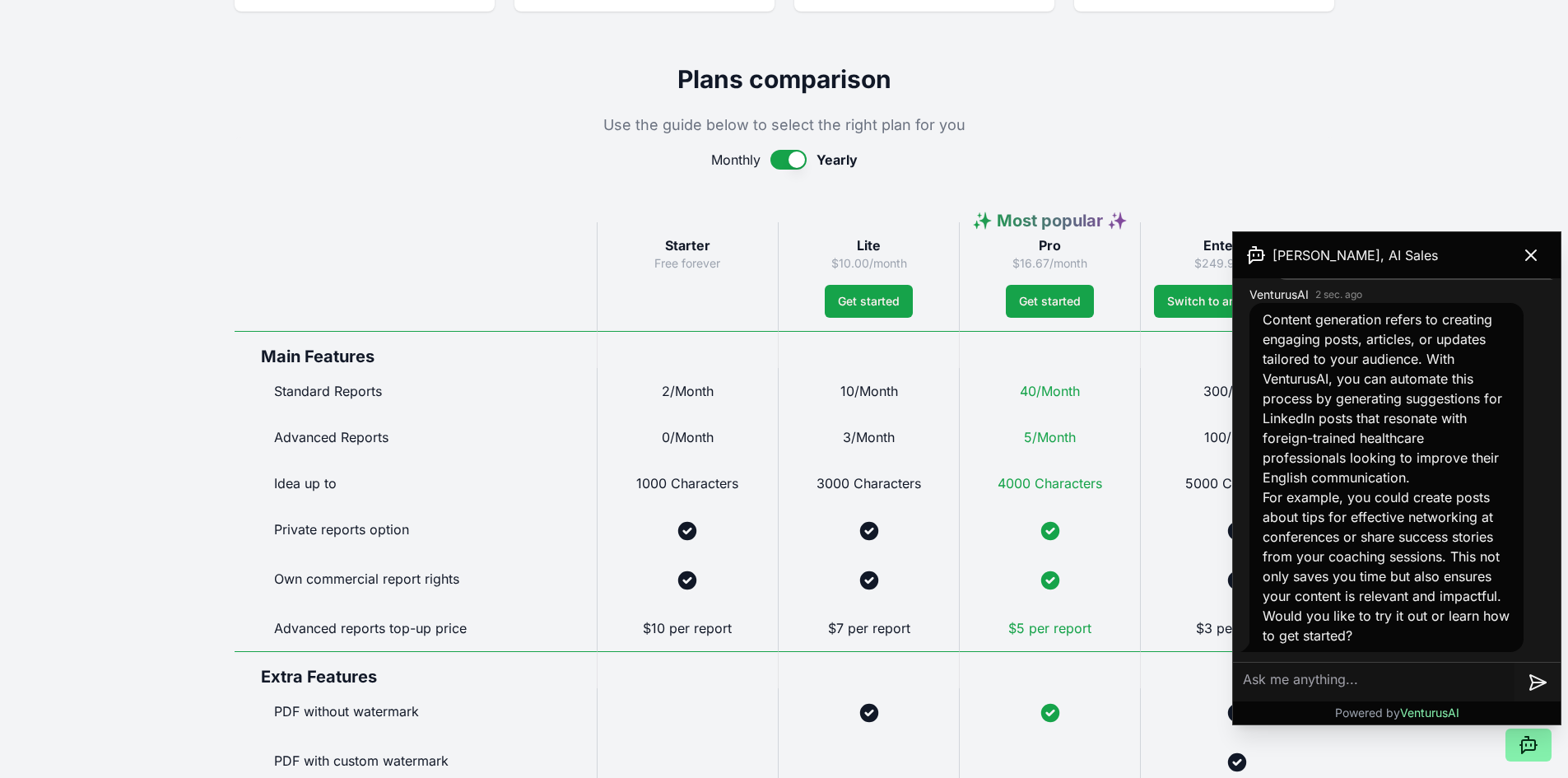
scroll to position [2616, 0]
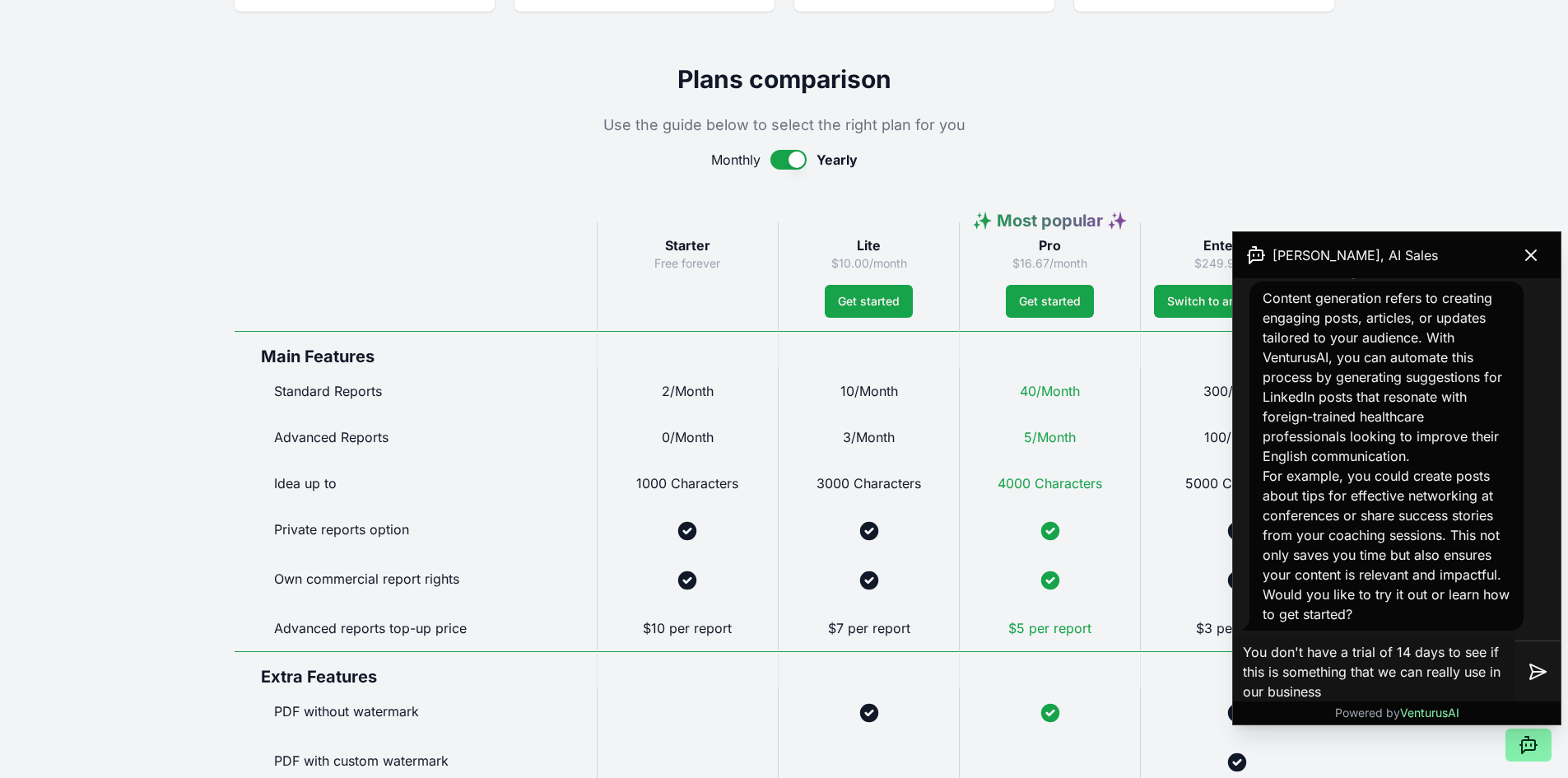
type textarea "You don't have a trial of 14 days to see if this is something that we can reall…"
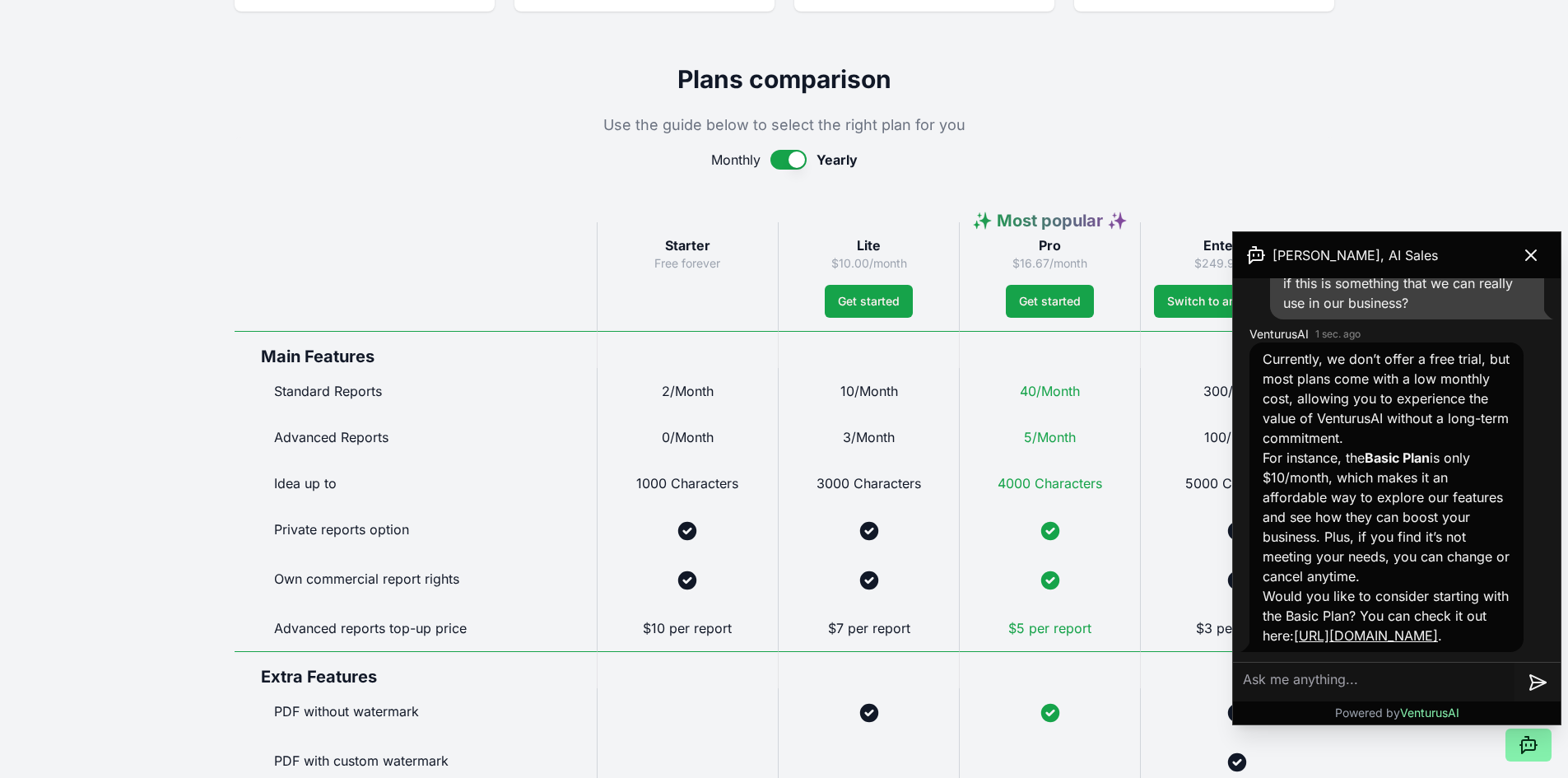
scroll to position [3064, 0]
